Goal: Transaction & Acquisition: Purchase product/service

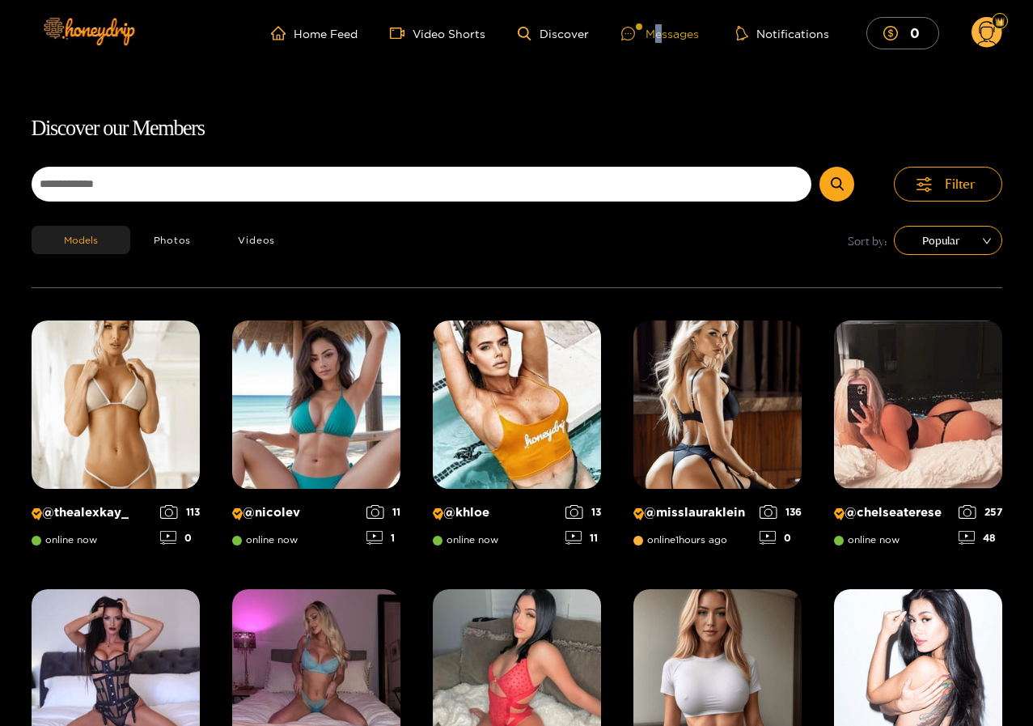
click at [660, 32] on div "Messages" at bounding box center [661, 33] width 78 height 19
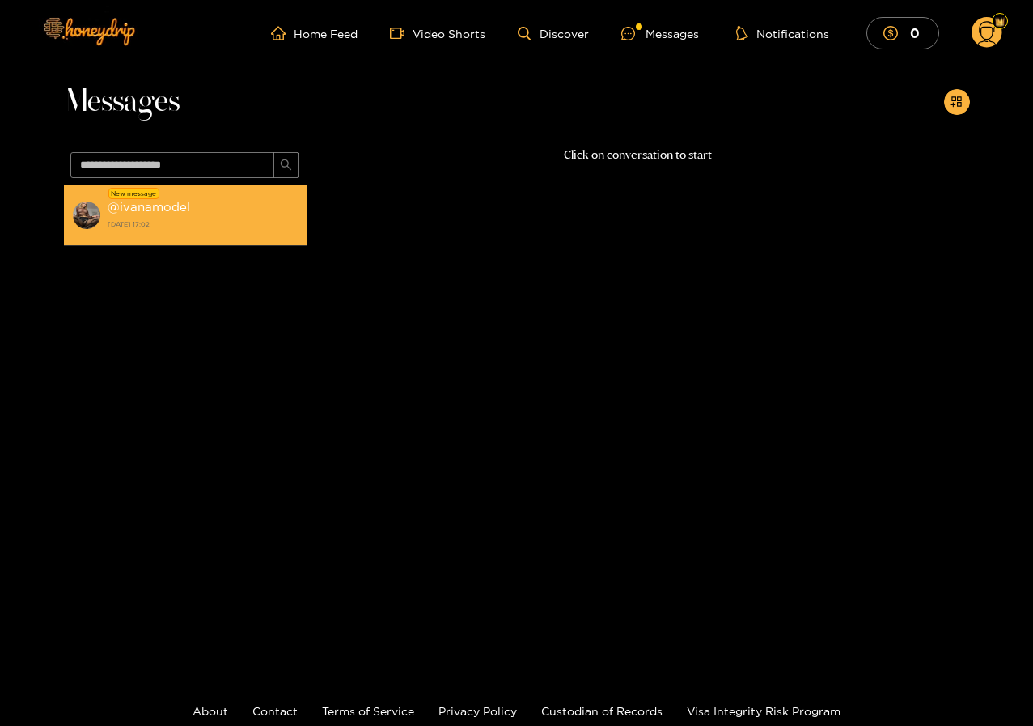
click at [172, 221] on strong "[DATE] 17:02" at bounding box center [203, 224] width 191 height 15
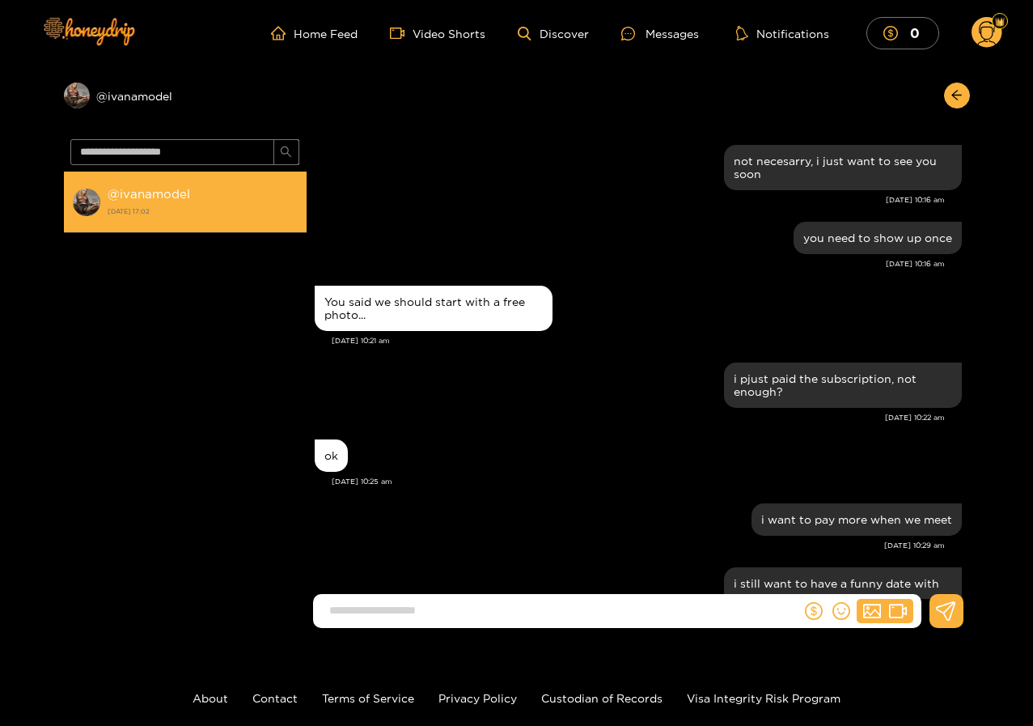
scroll to position [1306, 0]
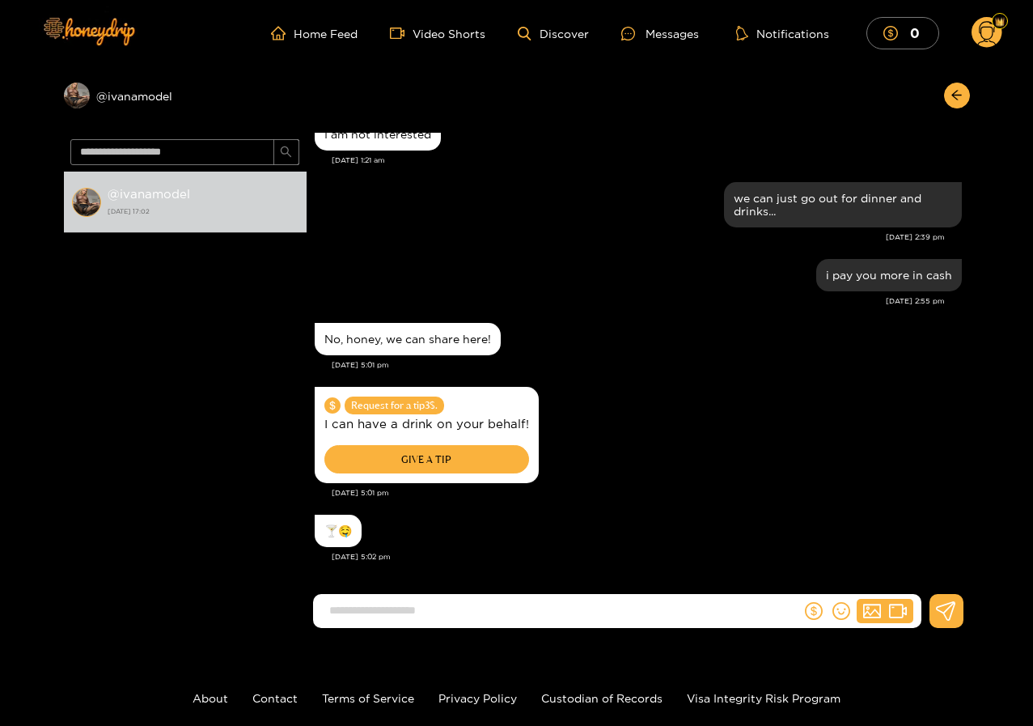
click at [438, 459] on div "GIVE A TIP" at bounding box center [427, 459] width 205 height 28
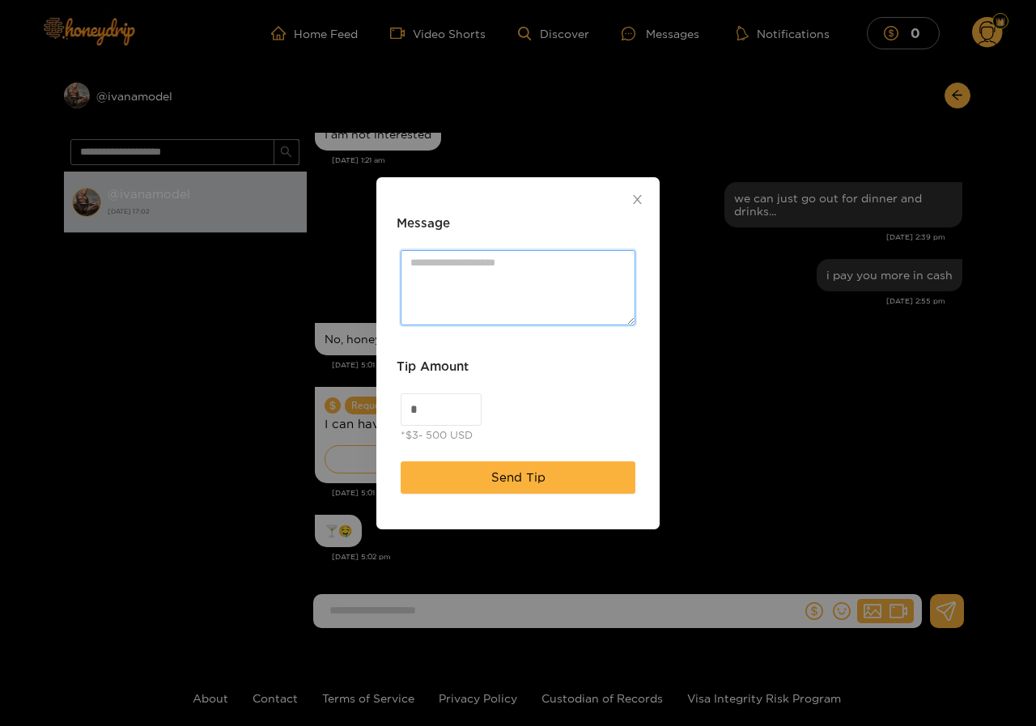
click at [447, 264] on textarea "Message" at bounding box center [518, 287] width 235 height 75
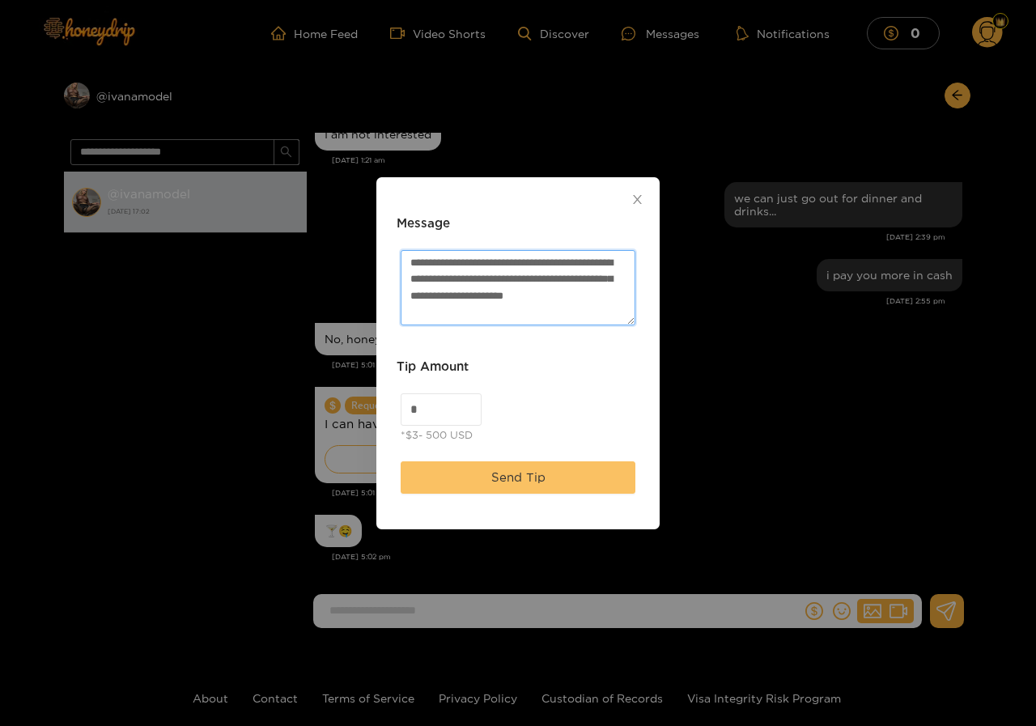
type textarea "**********"
click at [498, 476] on span "Send Tip" at bounding box center [518, 477] width 54 height 19
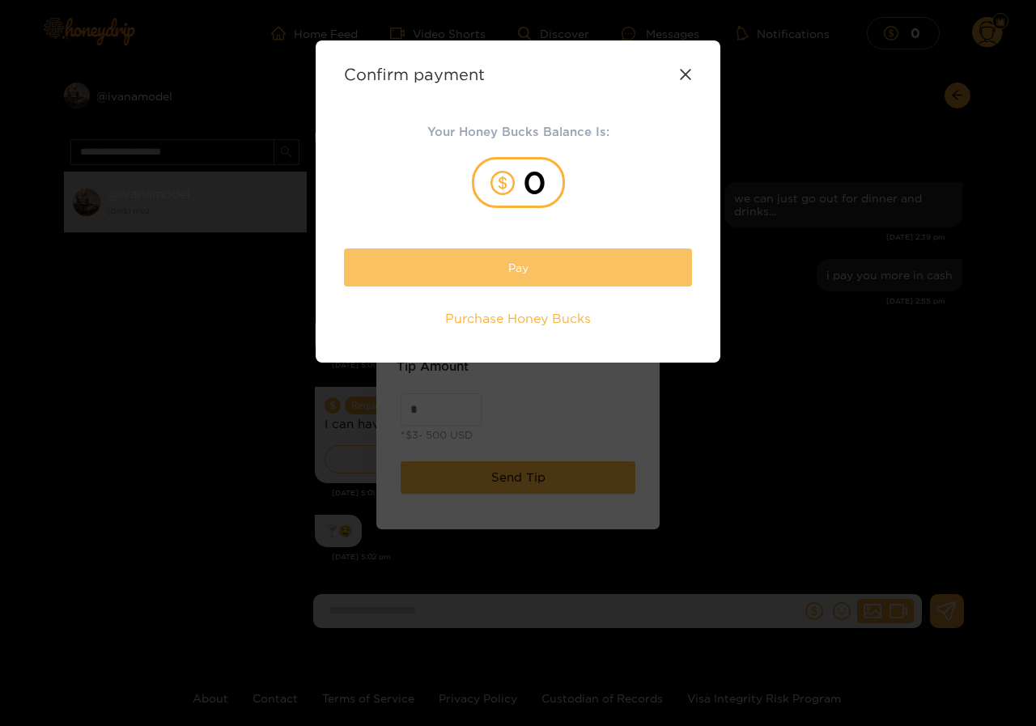
click at [536, 268] on button "Pay" at bounding box center [518, 267] width 348 height 38
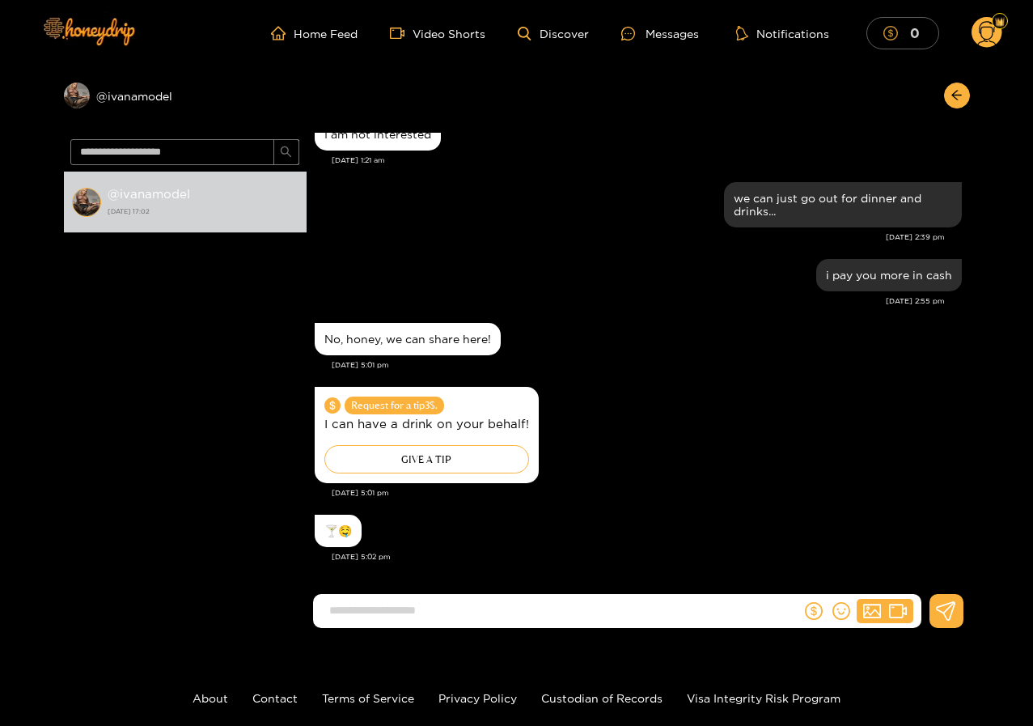
click at [902, 31] on span "dollar" at bounding box center [895, 33] width 23 height 15
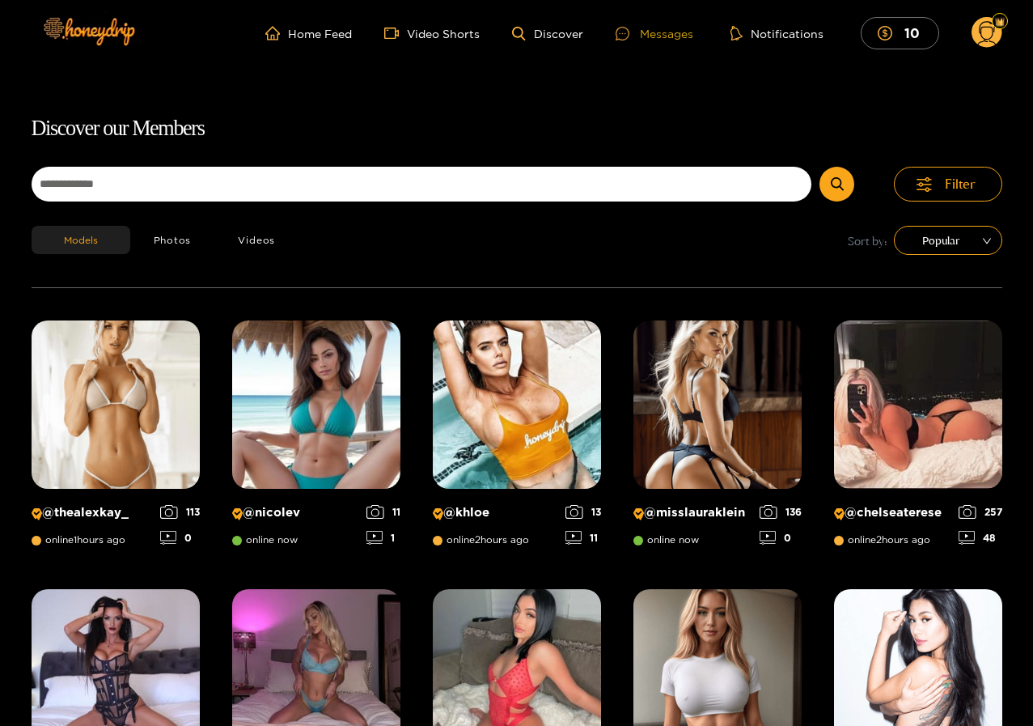
click at [666, 33] on div "Messages" at bounding box center [655, 33] width 78 height 19
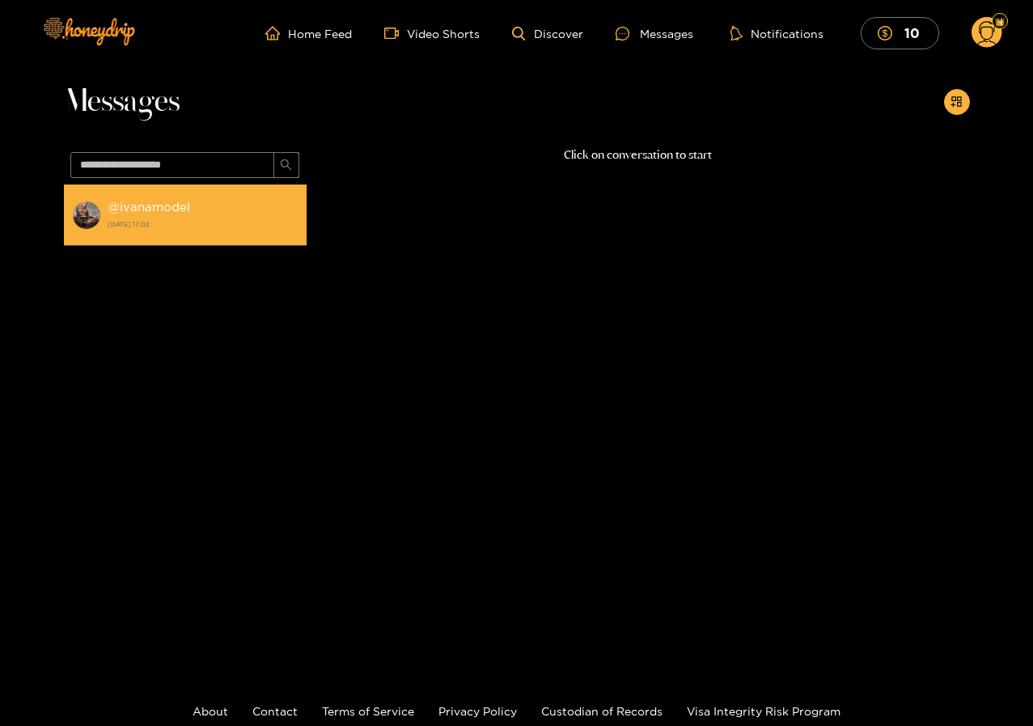
drag, startPoint x: 148, startPoint y: 231, endPoint x: 157, endPoint y: 227, distance: 9.5
click at [148, 231] on strong "[DATE] 17:02" at bounding box center [203, 224] width 191 height 15
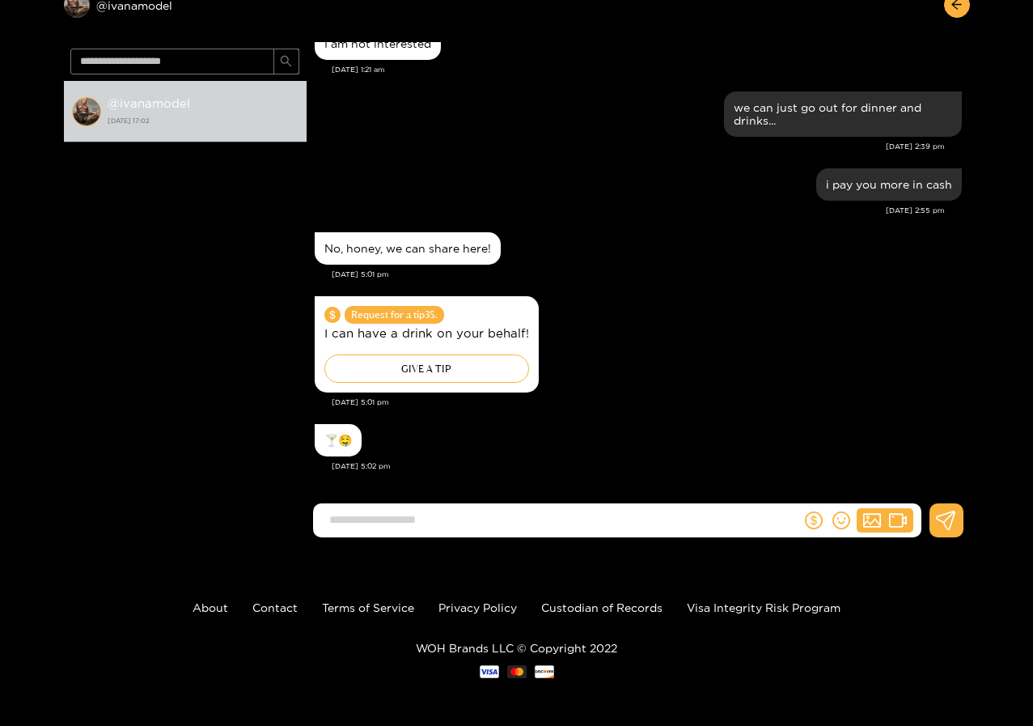
scroll to position [91, 0]
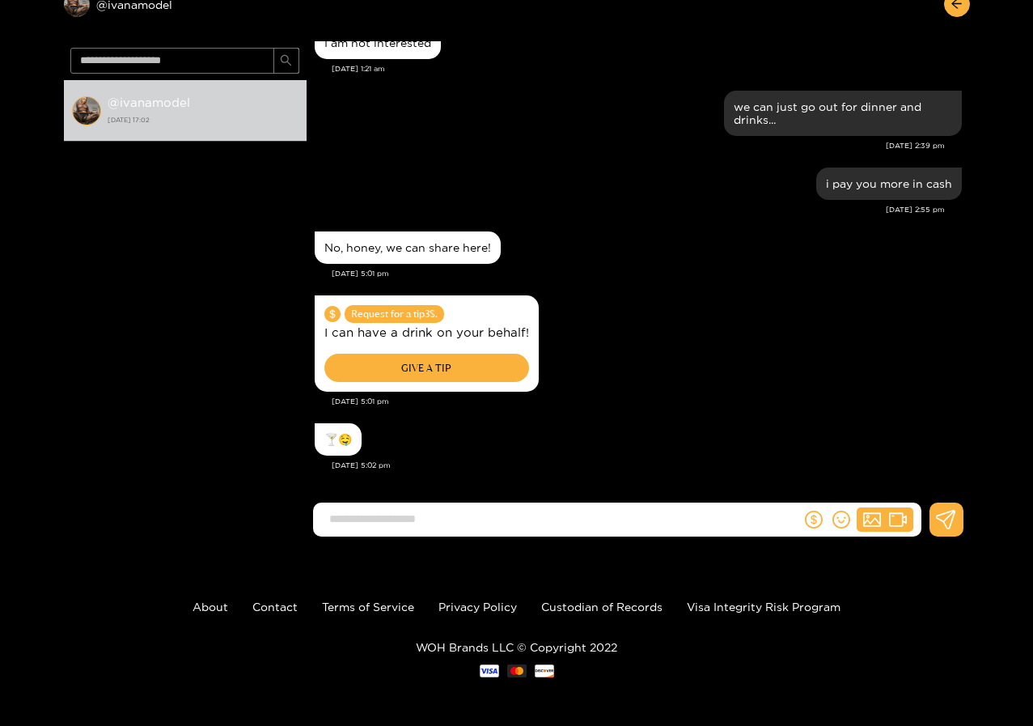
click at [423, 363] on div "GIVE A TIP" at bounding box center [427, 368] width 205 height 28
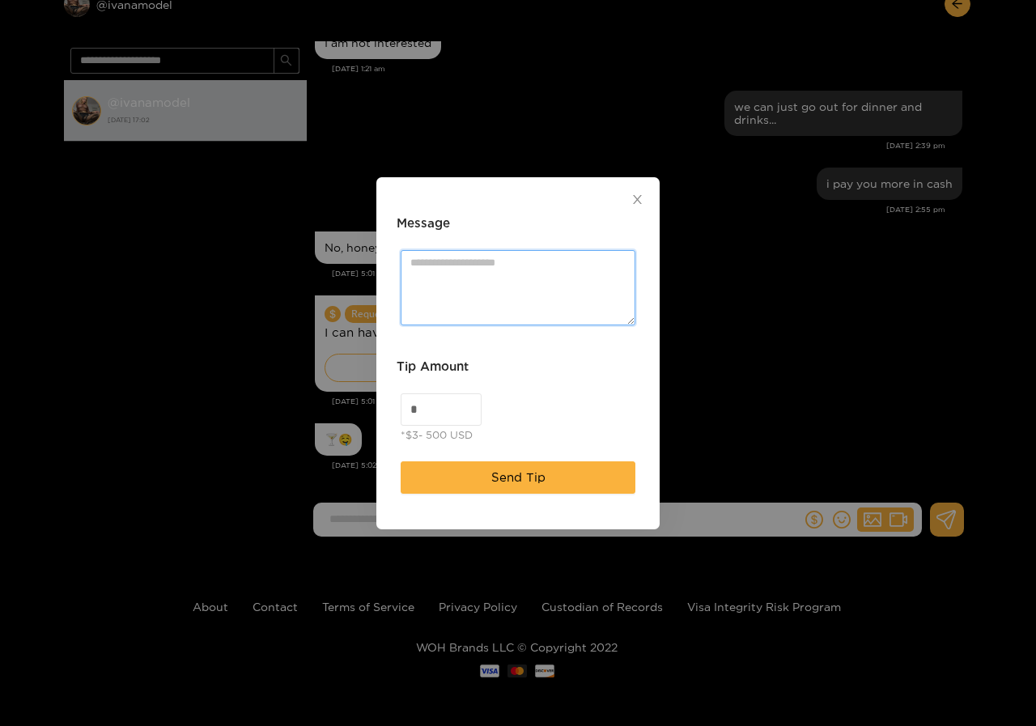
click at [431, 265] on textarea "Message" at bounding box center [518, 287] width 235 height 75
click at [609, 297] on textarea "**********" at bounding box center [518, 287] width 235 height 75
click at [509, 297] on textarea "**********" at bounding box center [518, 287] width 235 height 75
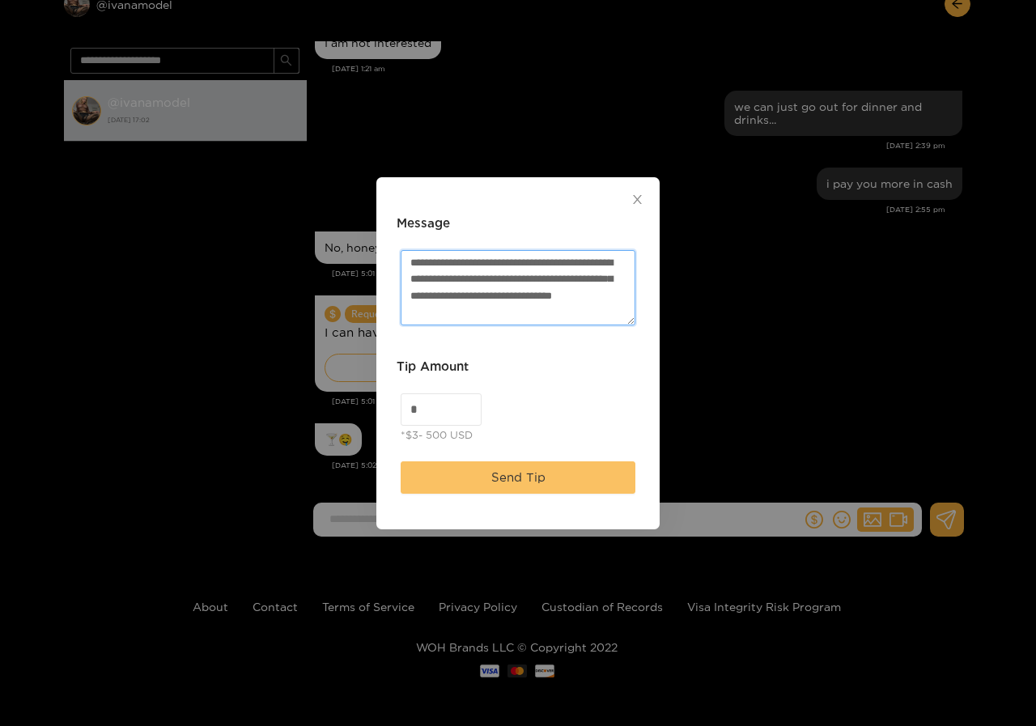
type textarea "**********"
click at [520, 475] on span "Send Tip" at bounding box center [518, 477] width 54 height 19
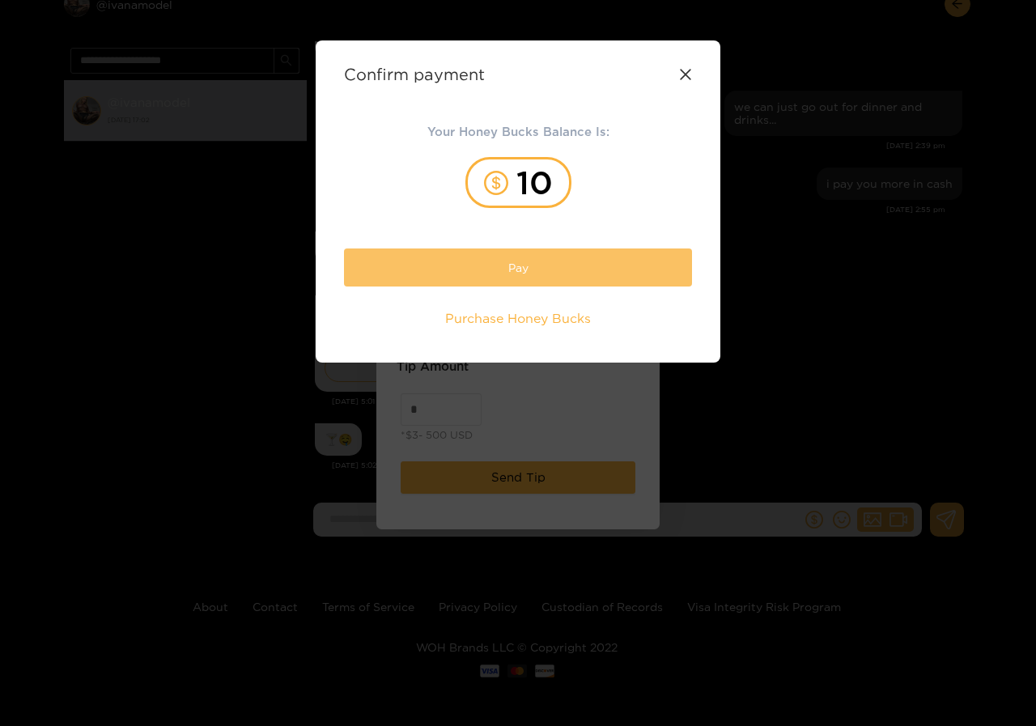
click at [524, 273] on button "Pay" at bounding box center [518, 267] width 348 height 38
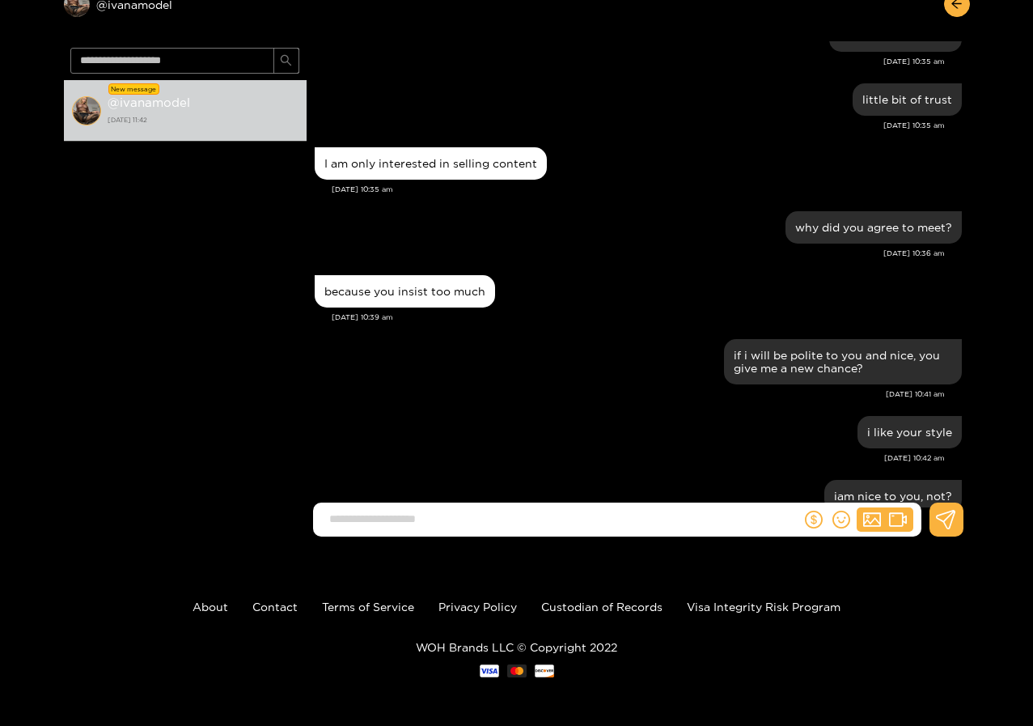
scroll to position [787, 0]
